Goal: Task Accomplishment & Management: Use online tool/utility

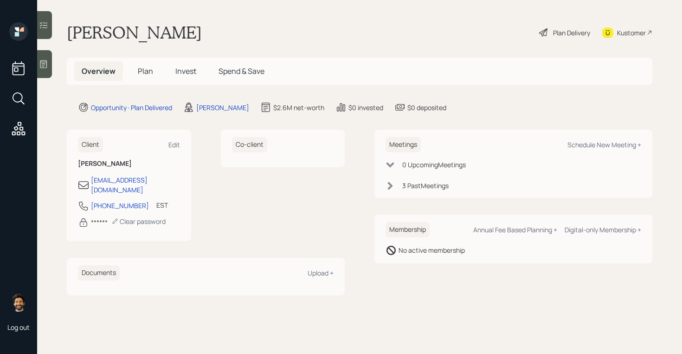
click at [578, 139] on div "Meetings Schedule New Meeting +" at bounding box center [514, 144] width 256 height 15
click at [578, 142] on div "Schedule New Meeting +" at bounding box center [604, 144] width 74 height 9
select select "f14b762f-c7c2-4b89-9227-8fa891345eea"
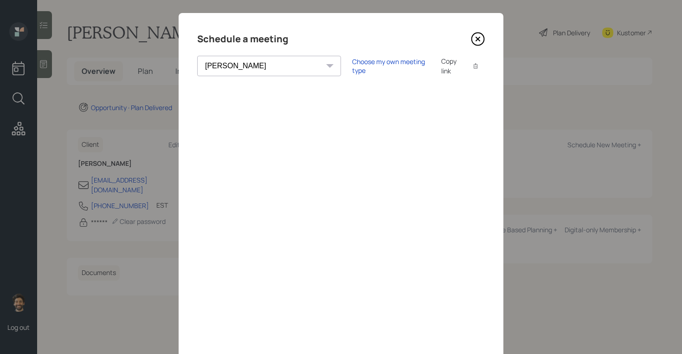
scroll to position [14, 0]
